Goal: Information Seeking & Learning: Learn about a topic

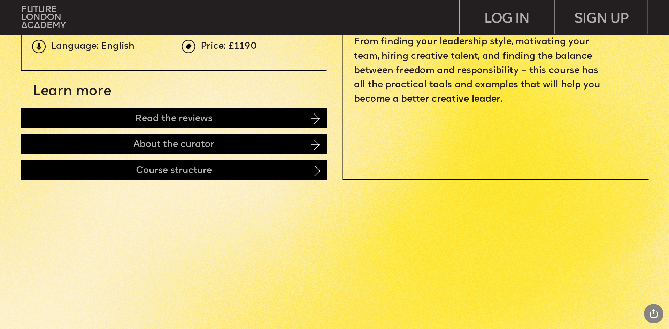
scroll to position [453, 0]
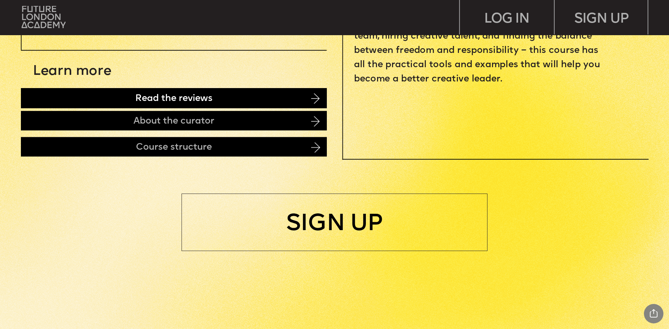
click at [125, 90] on div "Read the reviews" at bounding box center [174, 98] width 306 height 20
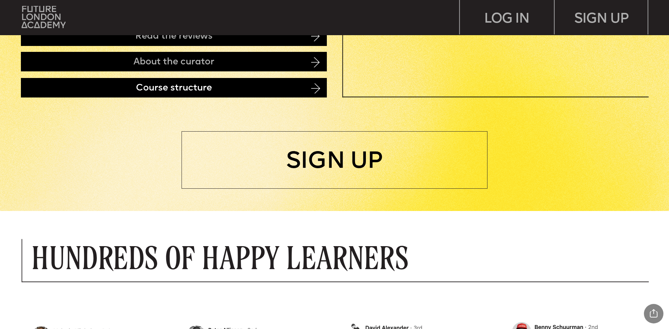
click at [113, 91] on div "Course structure" at bounding box center [174, 88] width 306 height 20
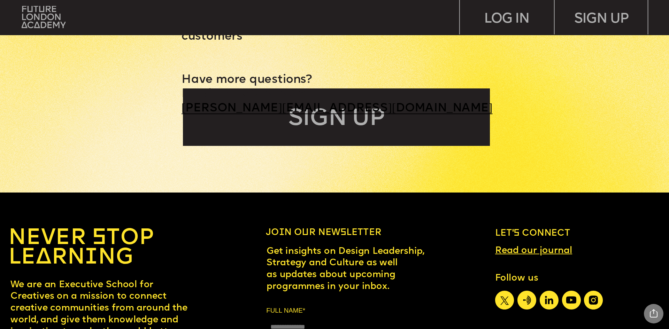
scroll to position [4068, 0]
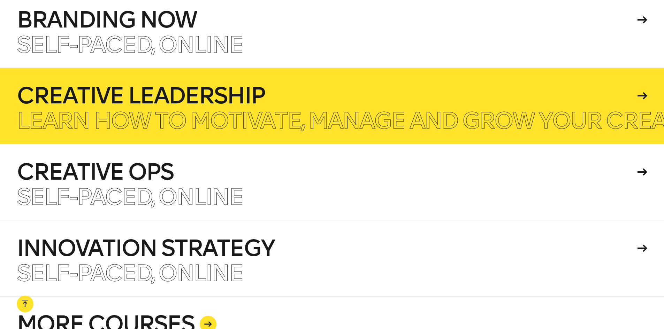
scroll to position [1731, 0]
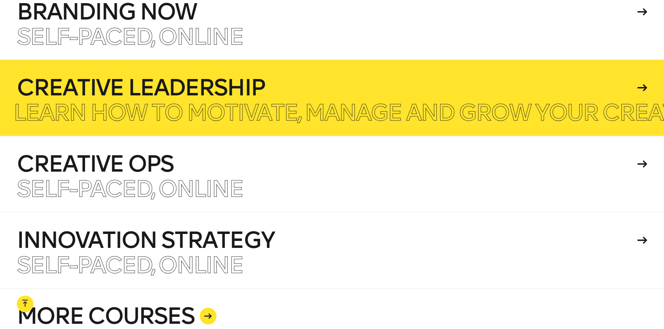
click at [115, 92] on h4 "Creative Leadership" at bounding box center [326, 88] width 619 height 22
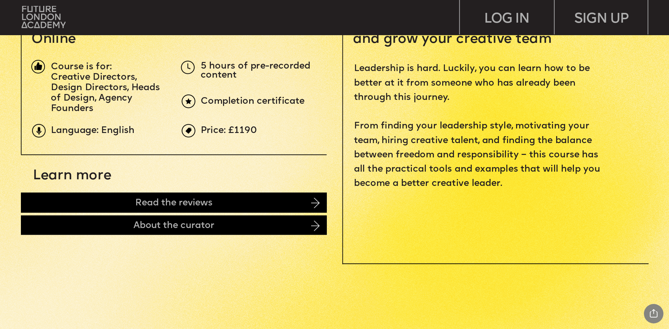
scroll to position [314, 0]
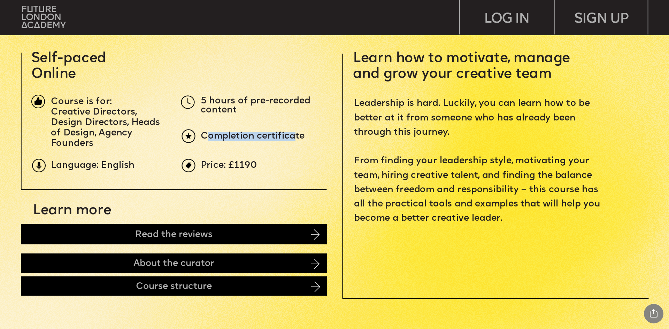
drag, startPoint x: 214, startPoint y: 133, endPoint x: 288, endPoint y: 133, distance: 74.3
click at [292, 133] on span "Completion certificate" at bounding box center [253, 136] width 104 height 8
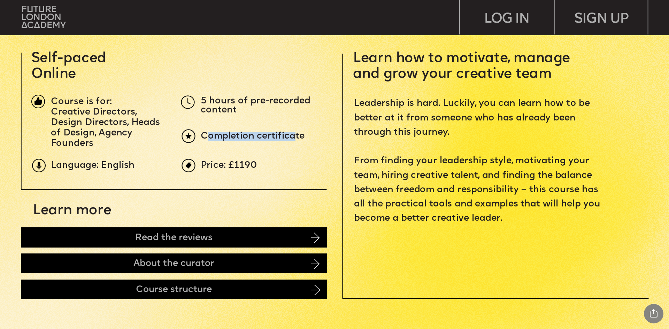
click at [248, 136] on span "Completion certificate" at bounding box center [253, 136] width 104 height 8
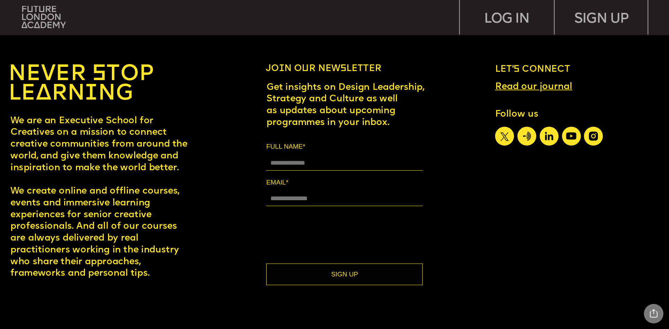
scroll to position [4229, 0]
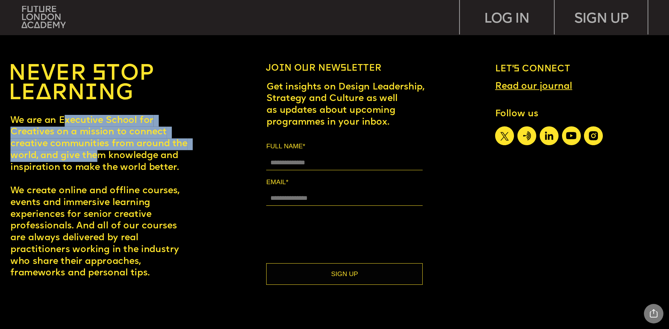
drag, startPoint x: 69, startPoint y: 129, endPoint x: 109, endPoint y: 179, distance: 64.7
click at [109, 177] on p "We are an Executive School for Creatives on a mission to connect creative commu…" at bounding box center [98, 197] width 177 height 165
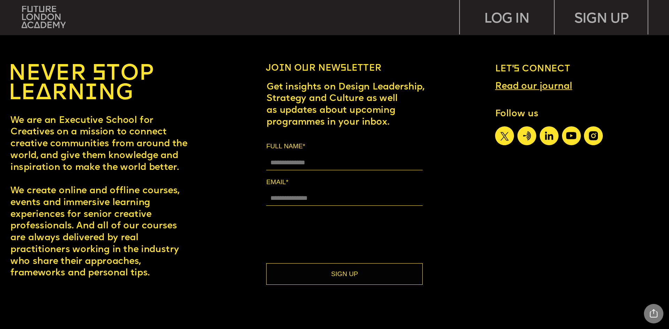
click at [81, 205] on span "We are an Executive School for Creatives on a mission to connect creative commu…" at bounding box center [100, 196] width 180 height 161
